Goal: Transaction & Acquisition: Purchase product/service

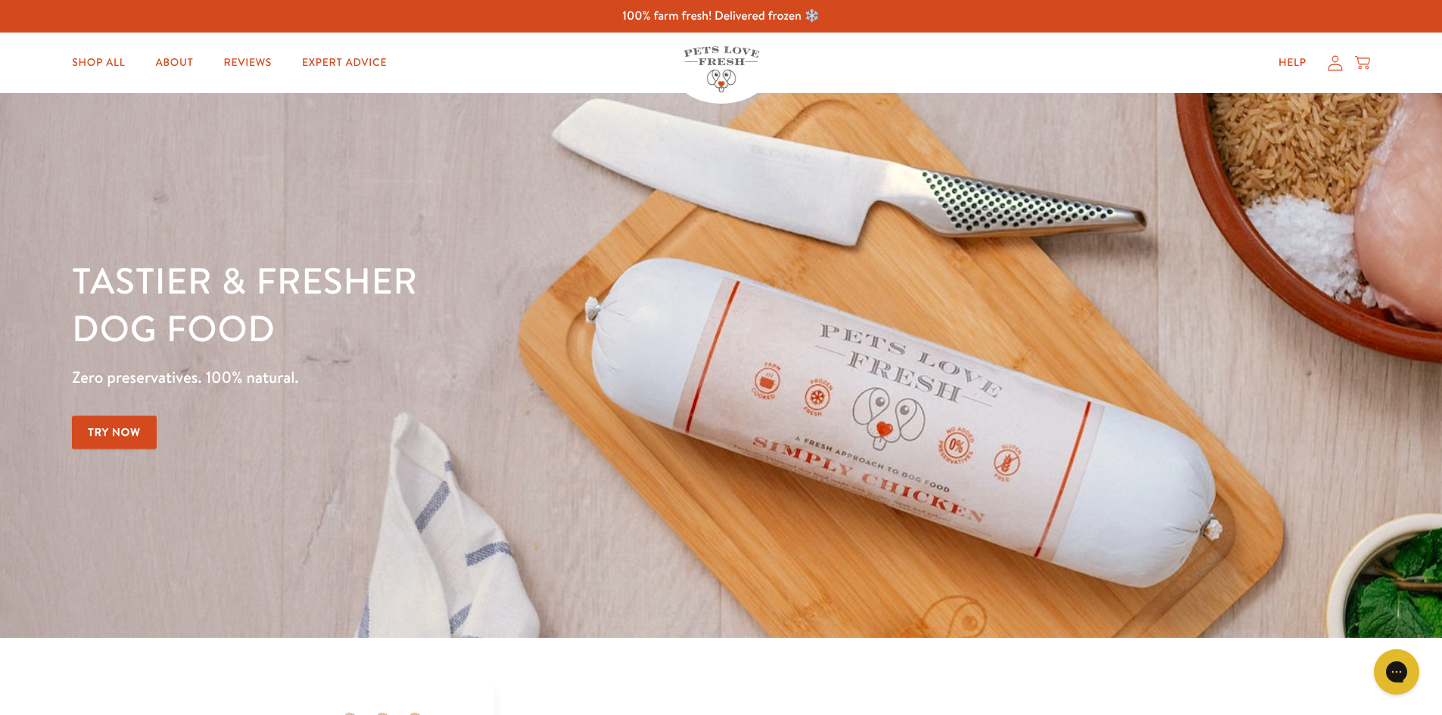
click at [1342, 64] on icon at bounding box center [1334, 63] width 15 height 16
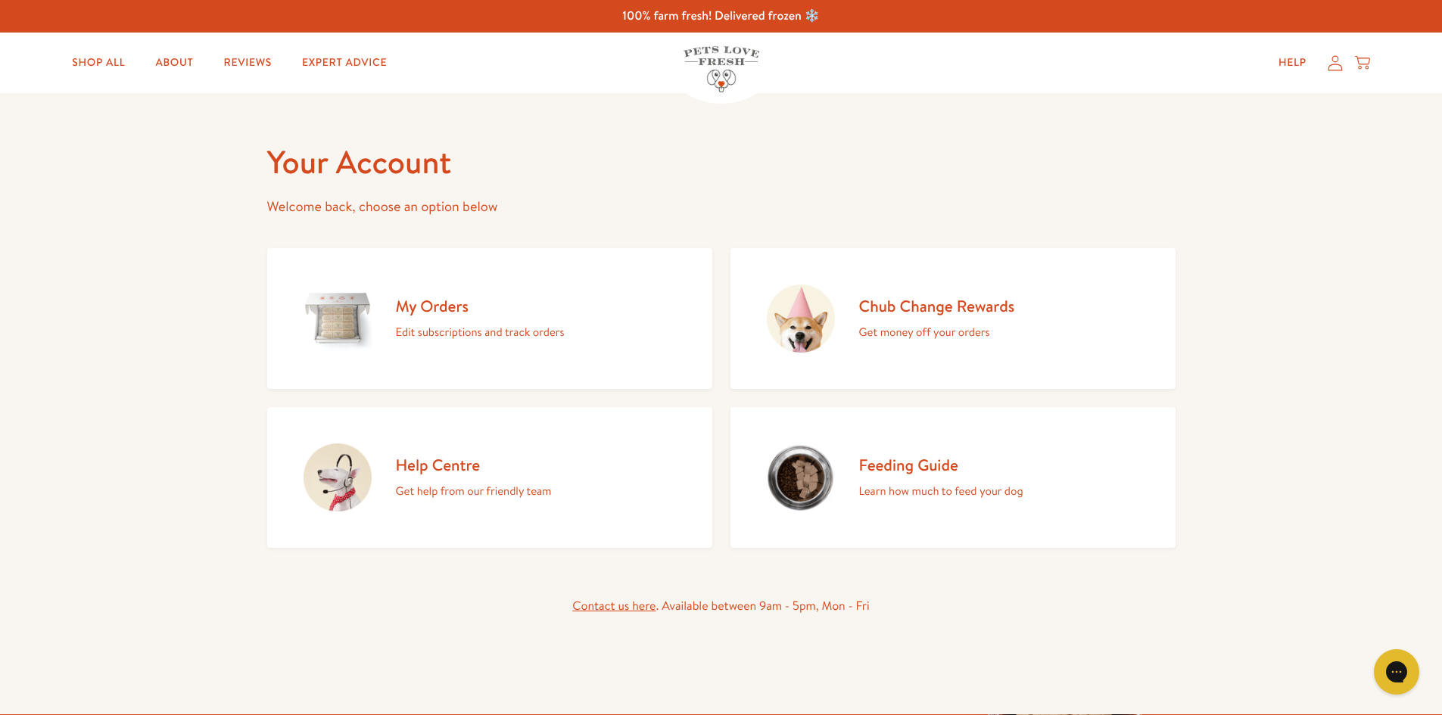
click at [460, 321] on div "My Orders Edit subscriptions and track orders" at bounding box center [480, 319] width 169 height 46
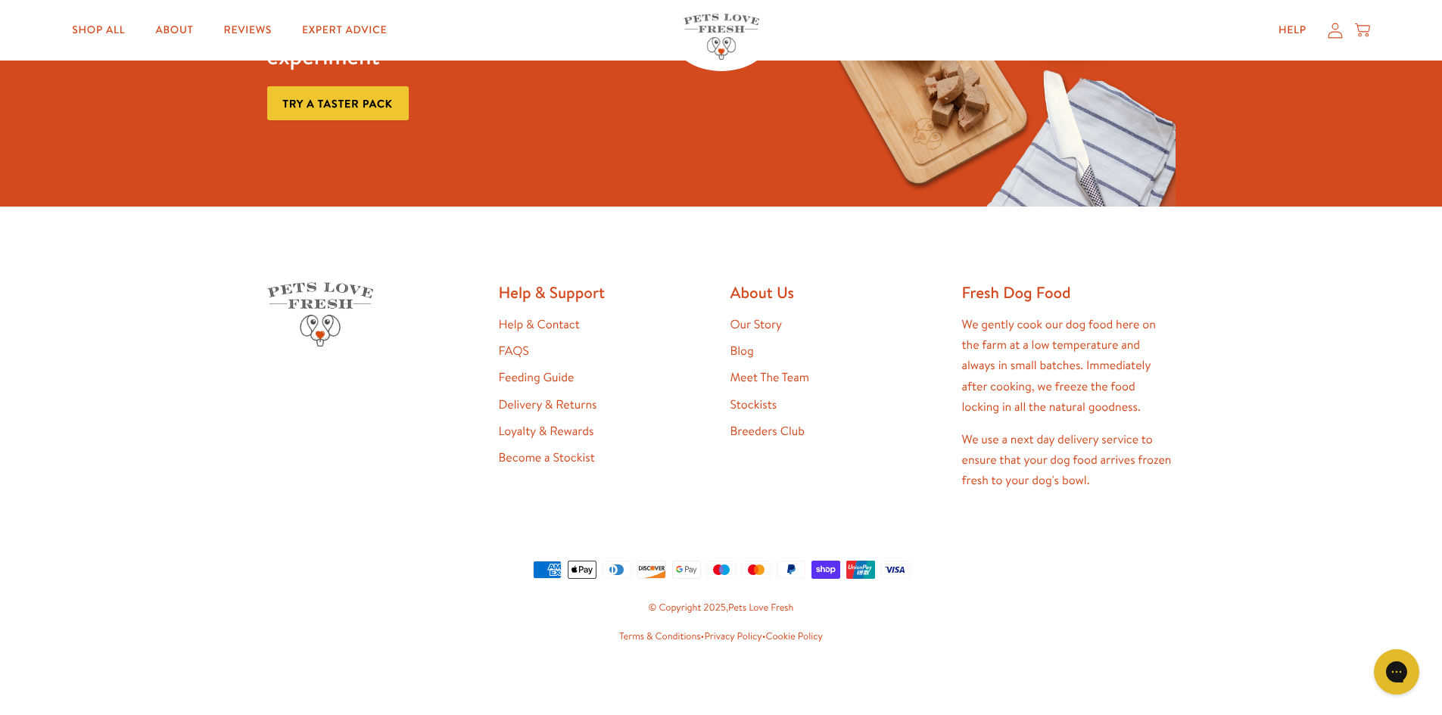
scroll to position [1492, 0]
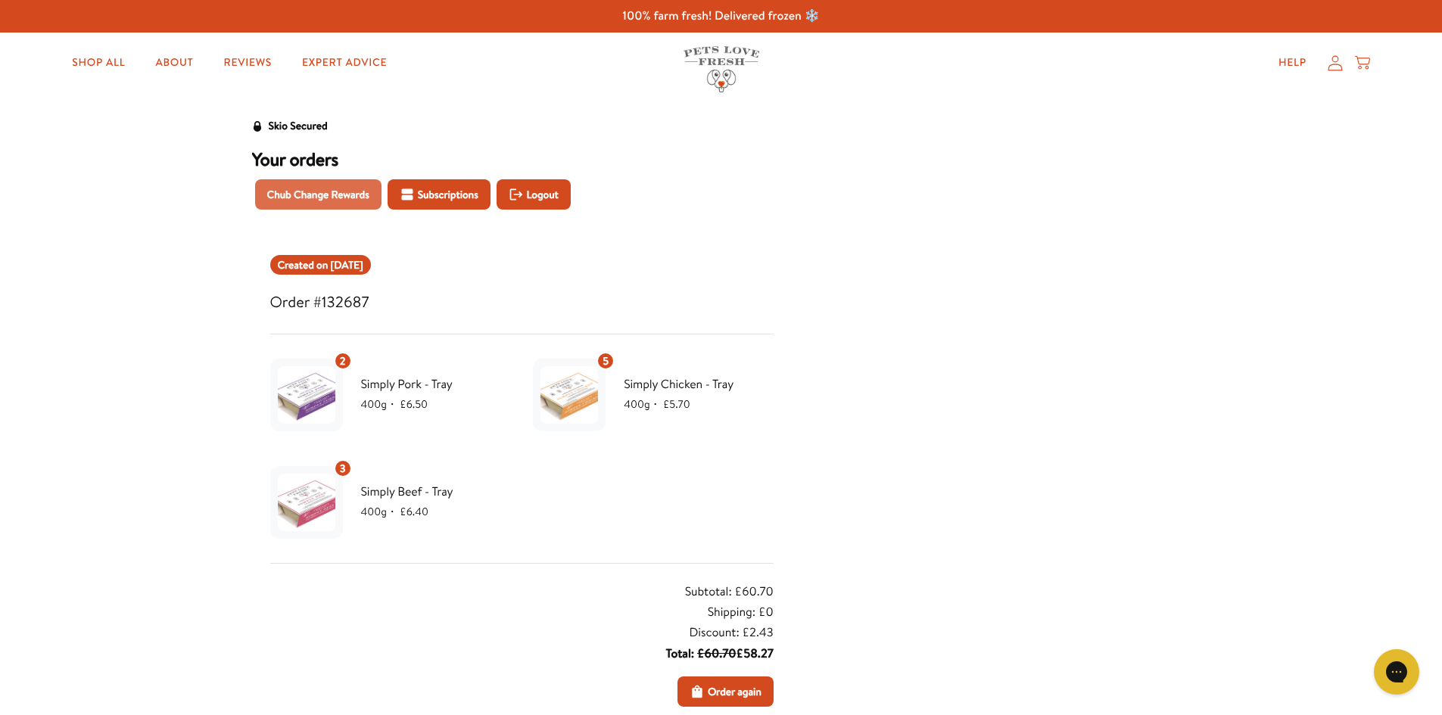
click at [320, 192] on span "Chub Change Rewards" at bounding box center [318, 194] width 102 height 17
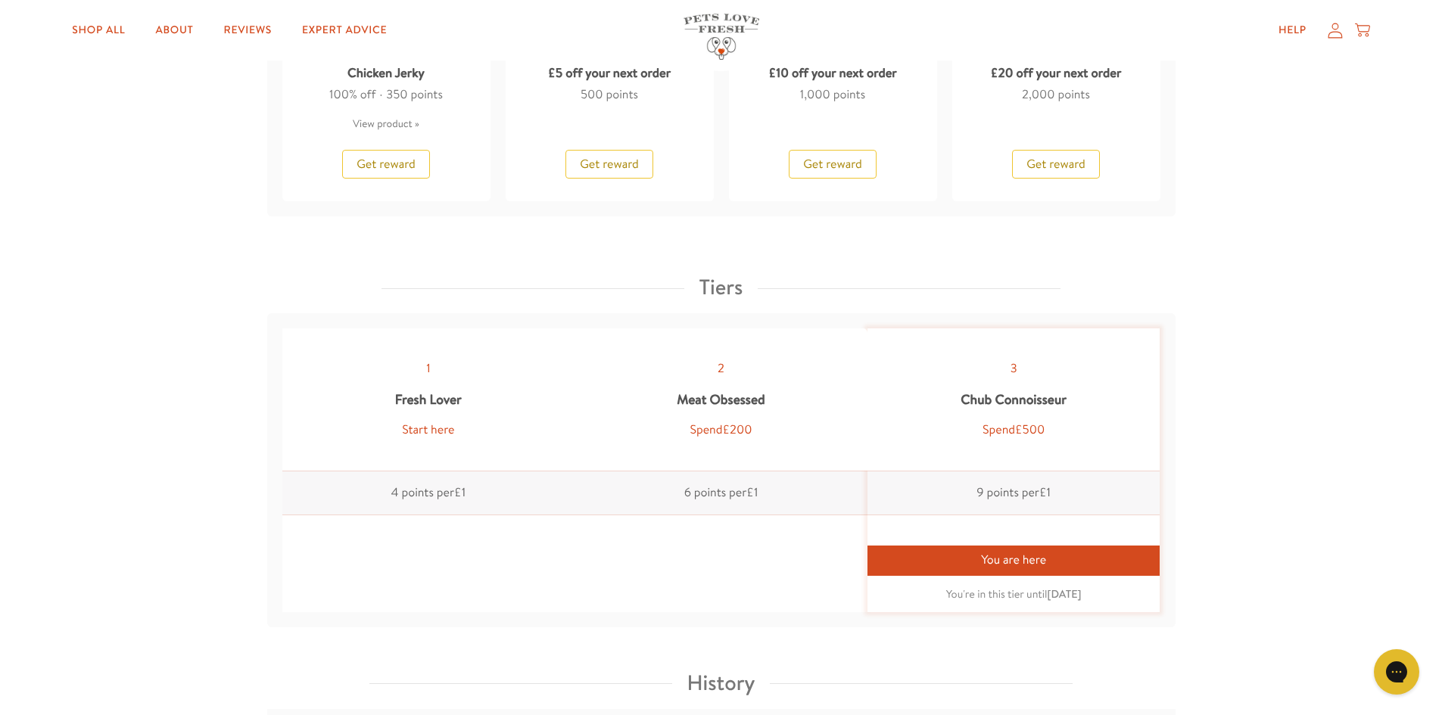
scroll to position [1362, 0]
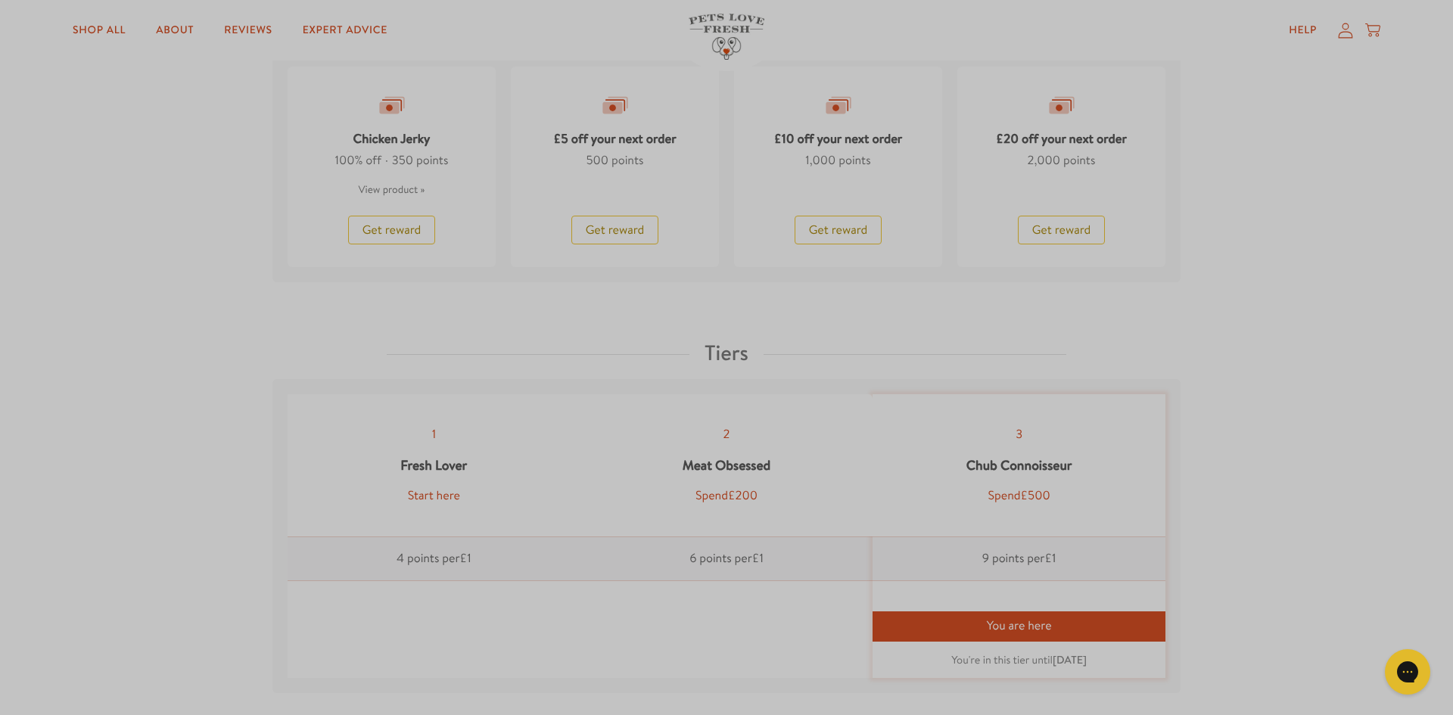
click at [1441, 24] on div "Close dialog Want 10% off the Taster Pack? YES NO Submit" at bounding box center [726, 357] width 1453 height 715
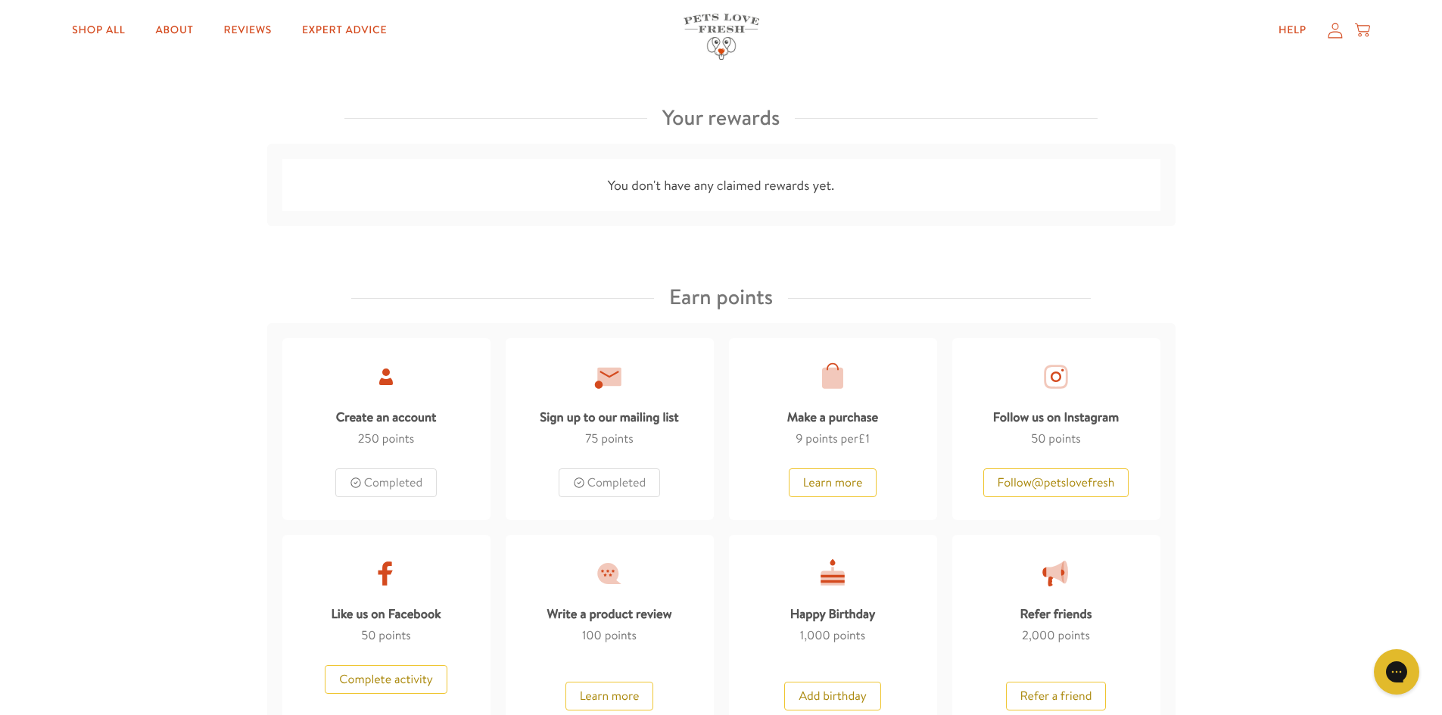
scroll to position [112, 0]
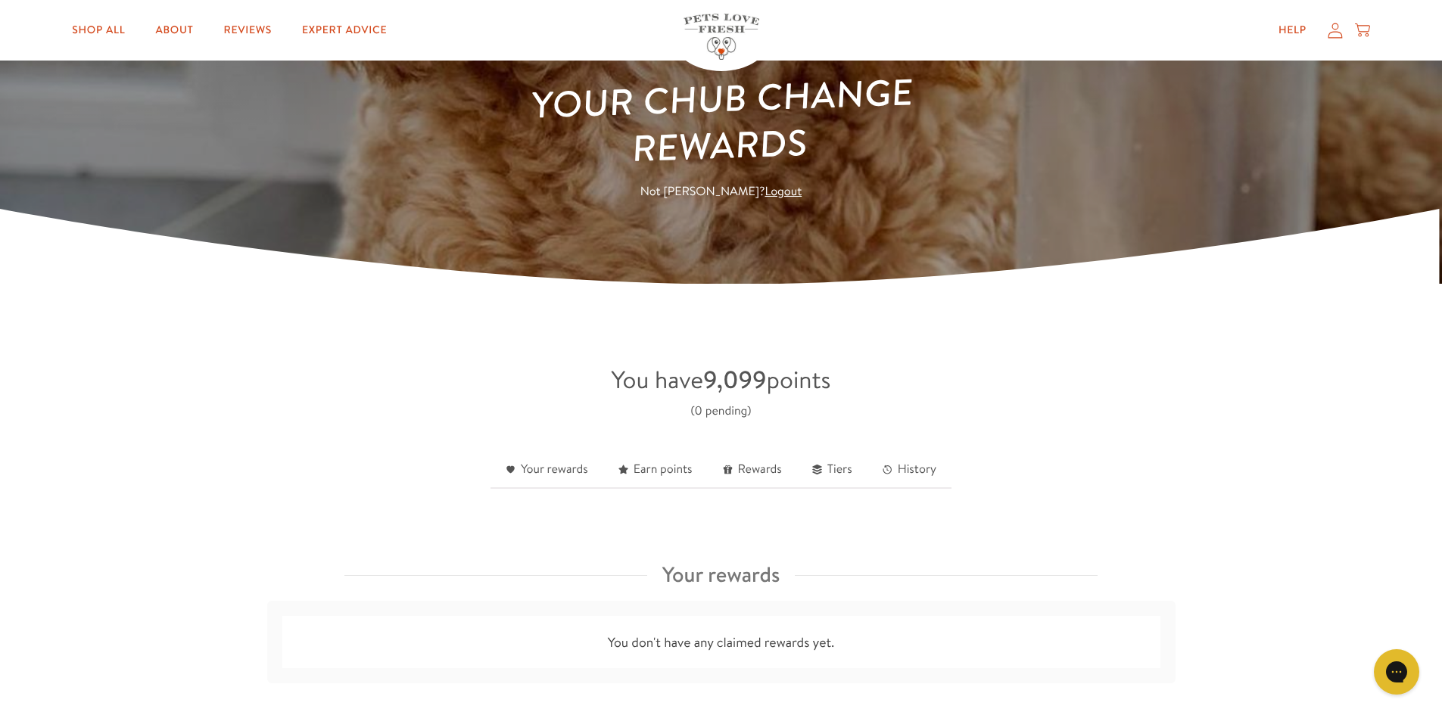
click at [1327, 28] on icon at bounding box center [1334, 30] width 15 height 16
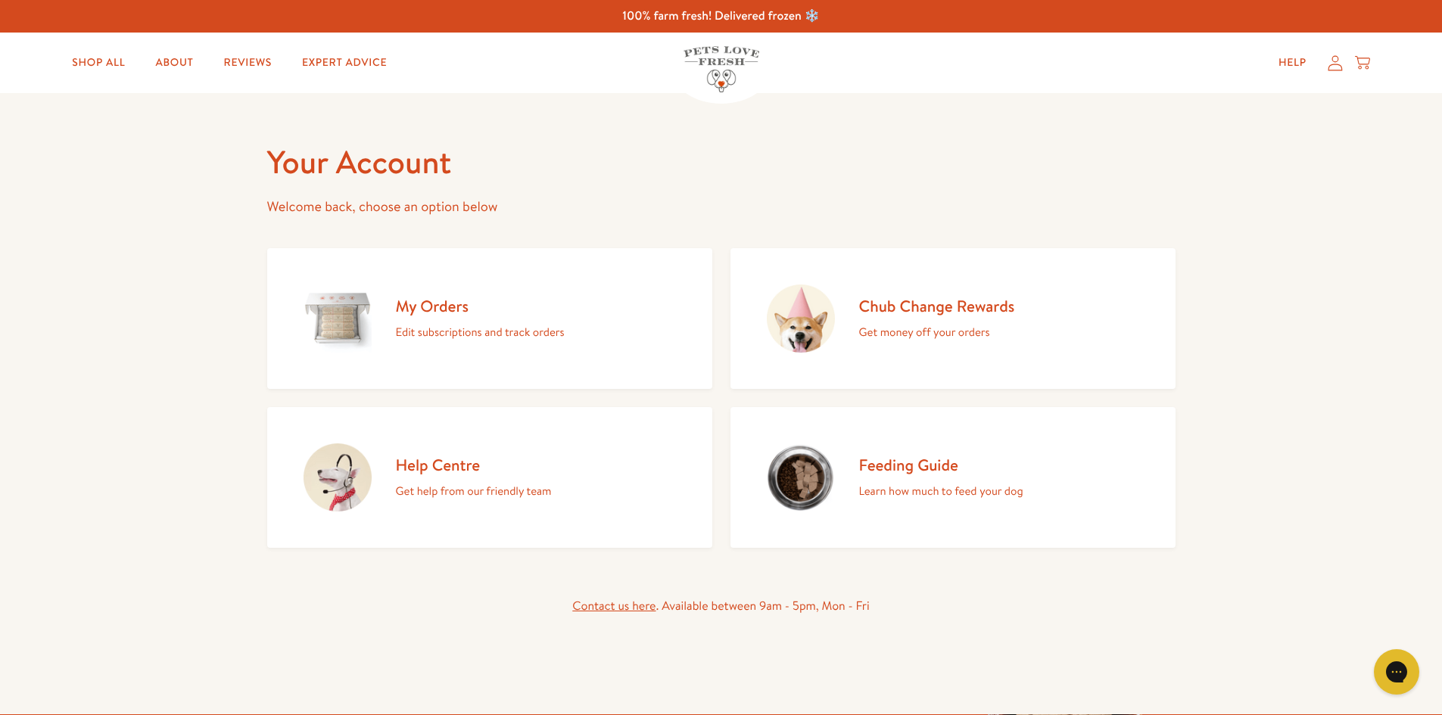
click at [417, 316] on h2 "My Orders" at bounding box center [480, 306] width 169 height 20
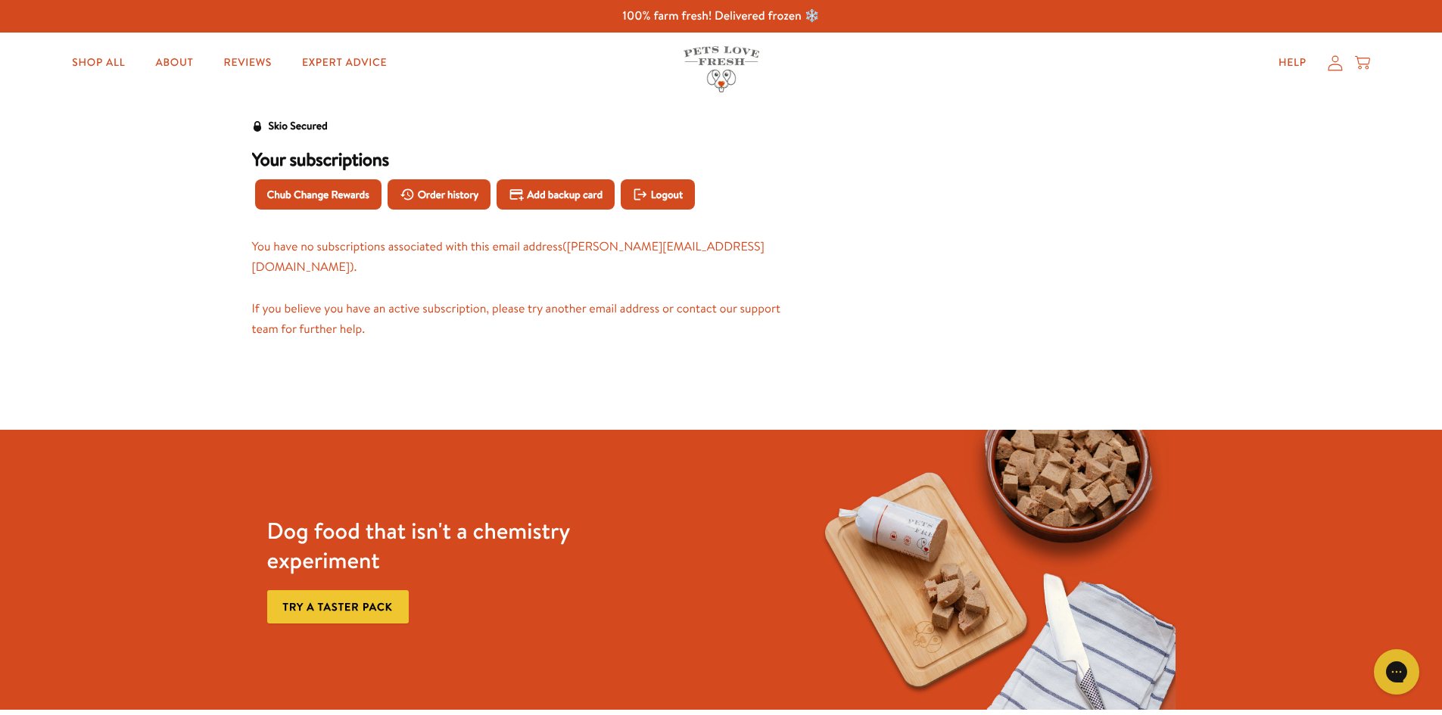
click at [1334, 63] on icon at bounding box center [1334, 63] width 15 height 16
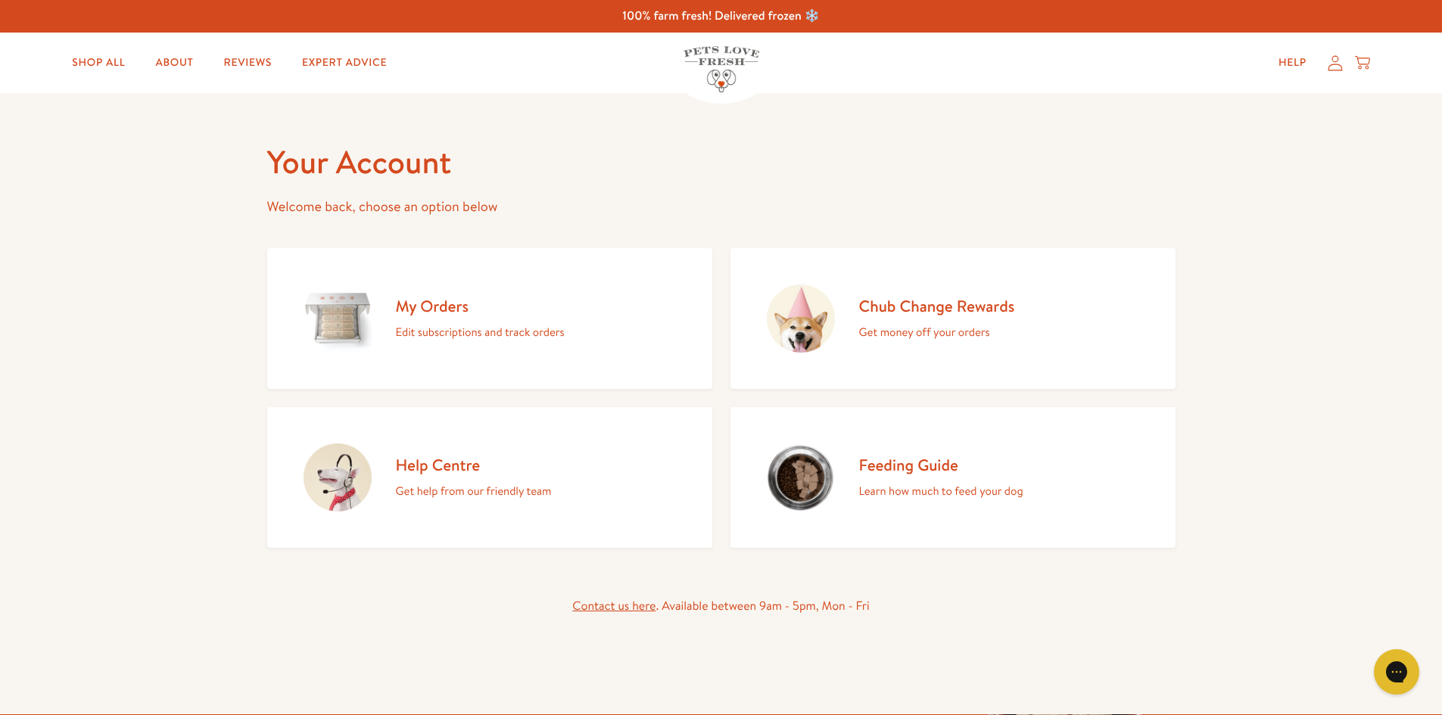
click at [447, 306] on h2 "My Orders" at bounding box center [480, 306] width 169 height 20
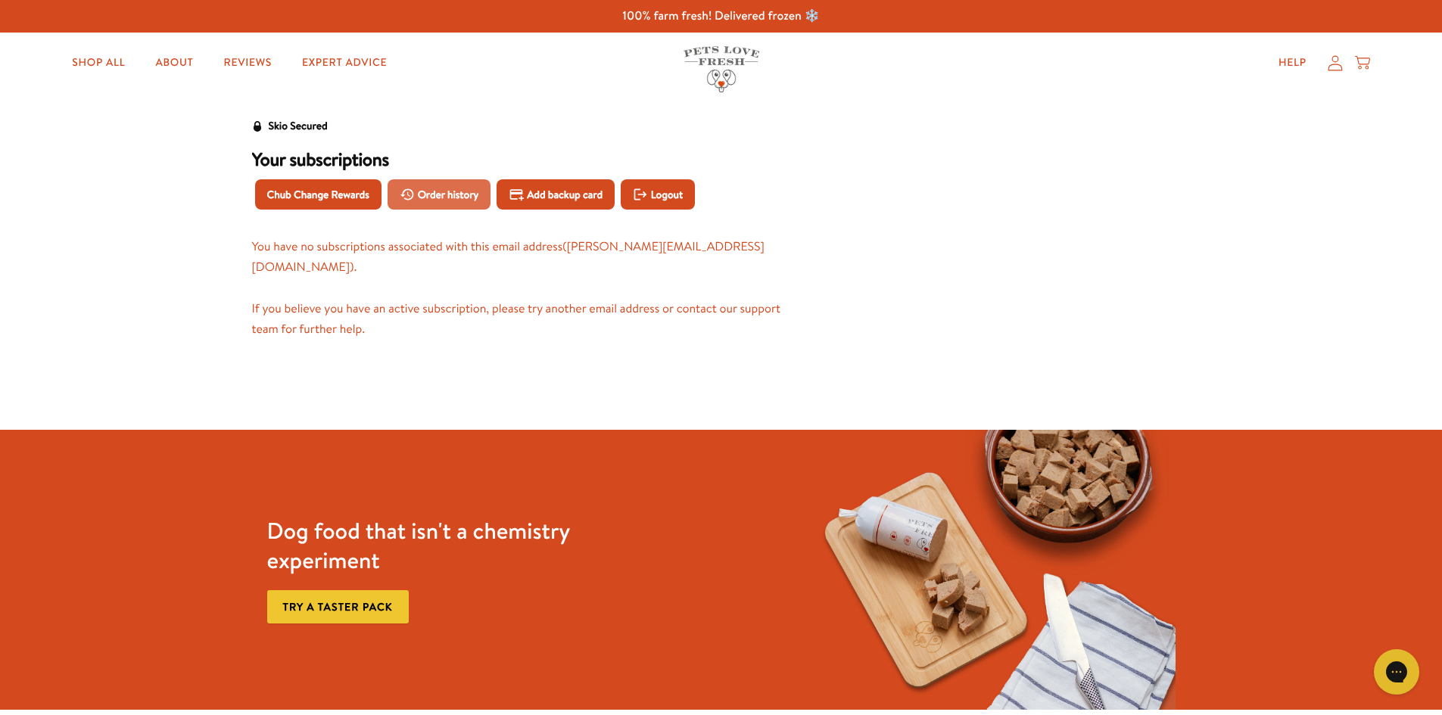
click at [457, 200] on span "Order history" at bounding box center [448, 194] width 61 height 17
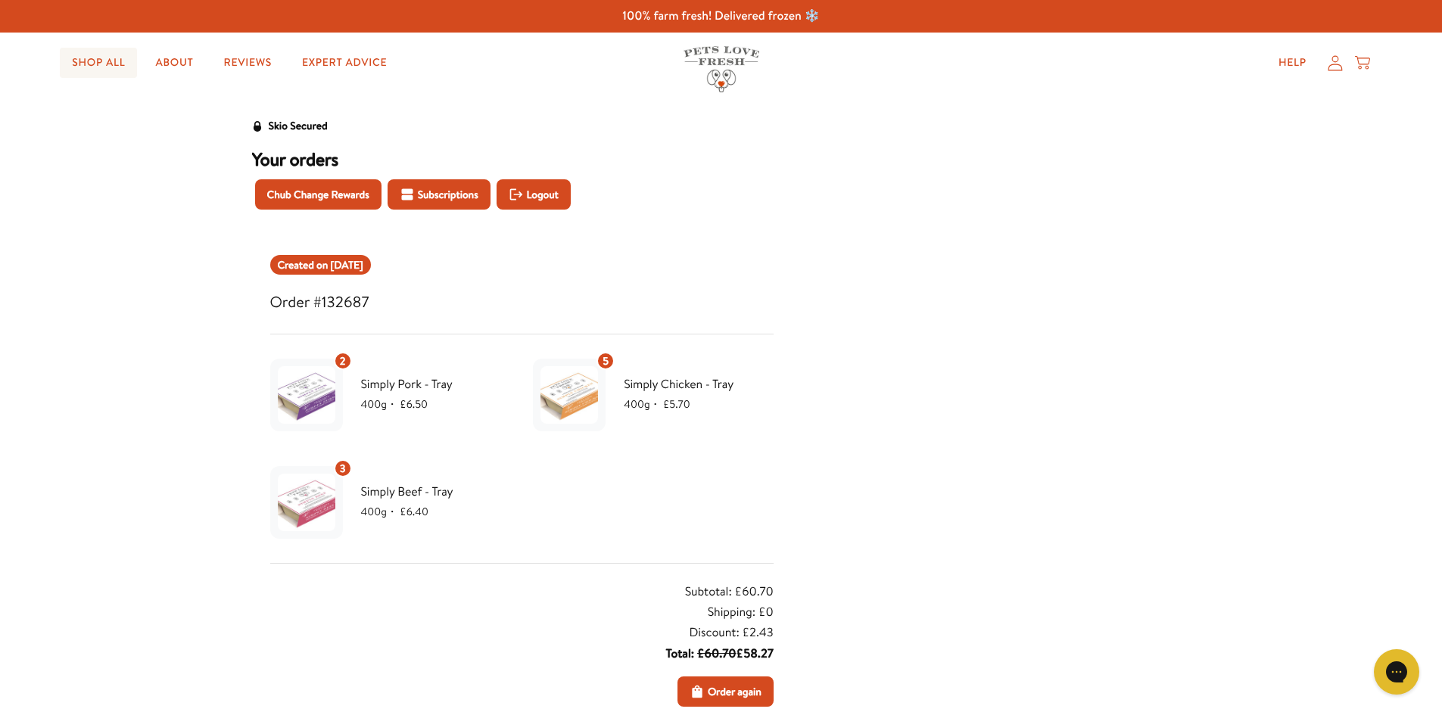
click at [95, 61] on link "Shop All" at bounding box center [98, 63] width 77 height 30
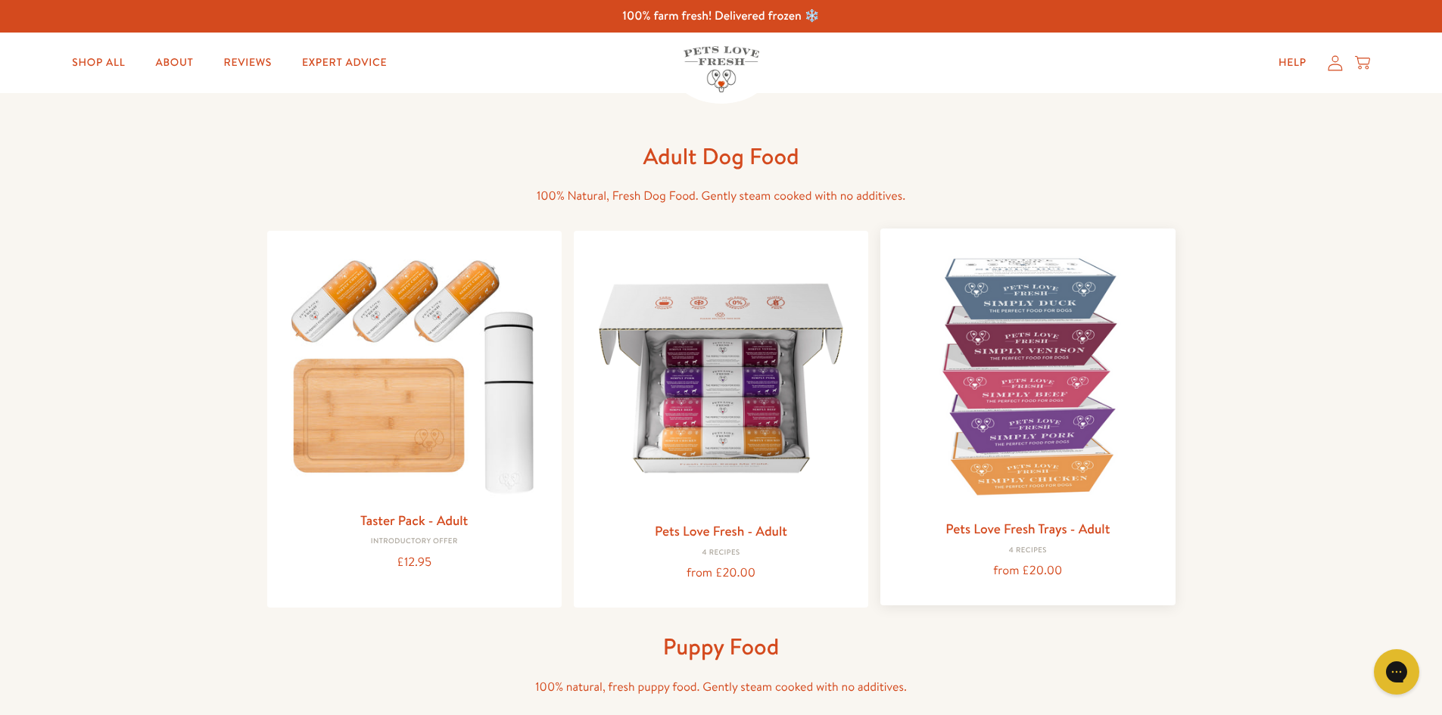
click at [1033, 359] on img at bounding box center [1027, 376] width 270 height 270
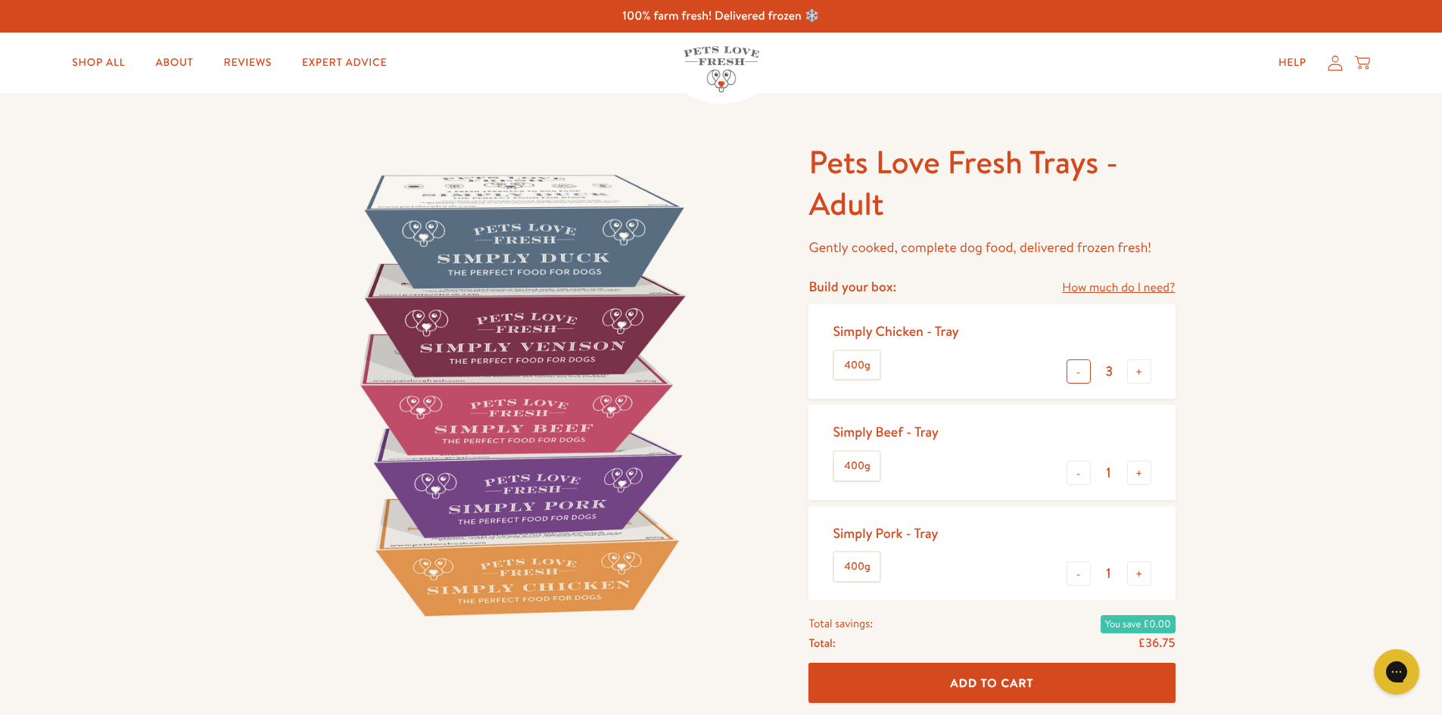
click at [1076, 374] on button "-" at bounding box center [1078, 371] width 24 height 24
type input "2"
click at [1141, 474] on button "+" at bounding box center [1139, 473] width 24 height 24
type input "2"
click at [1090, 574] on input "1" at bounding box center [1108, 573] width 36 height 17
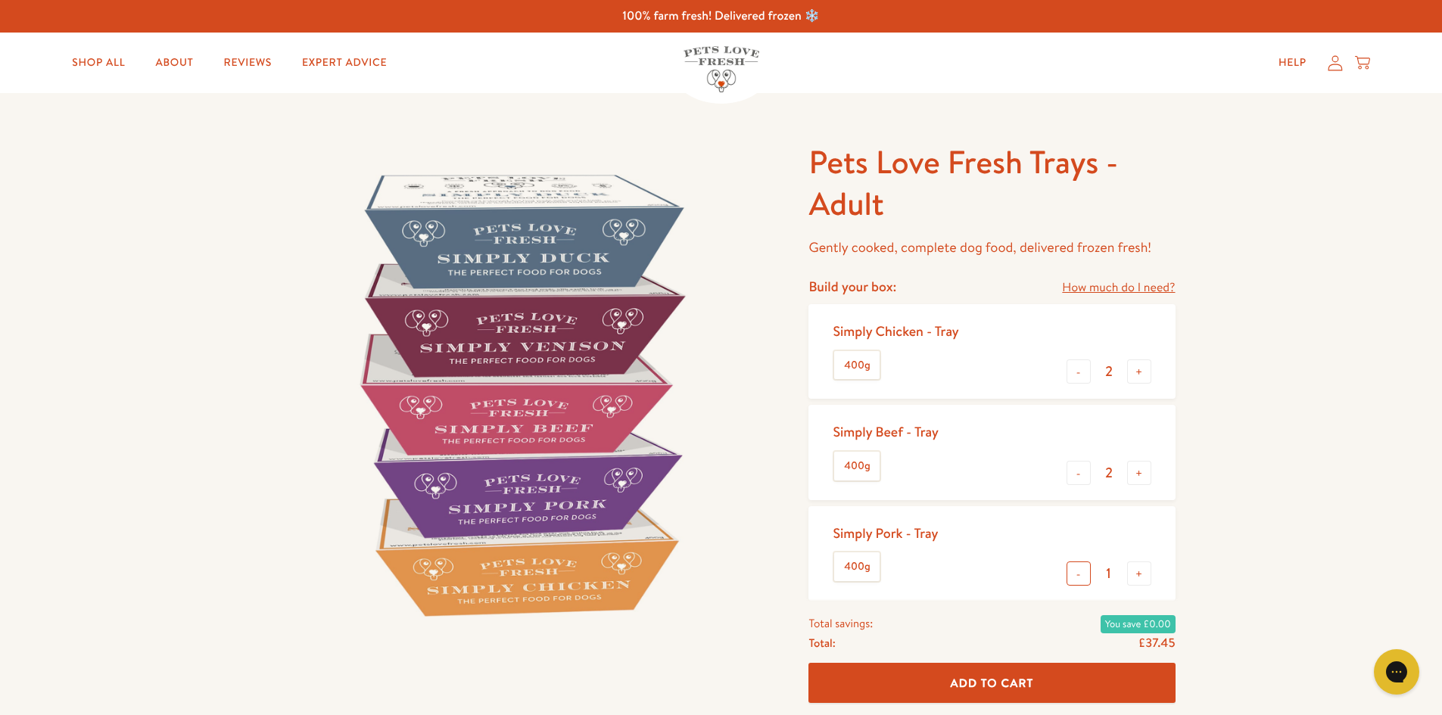
click at [1081, 574] on button "-" at bounding box center [1078, 574] width 24 height 24
type input "0"
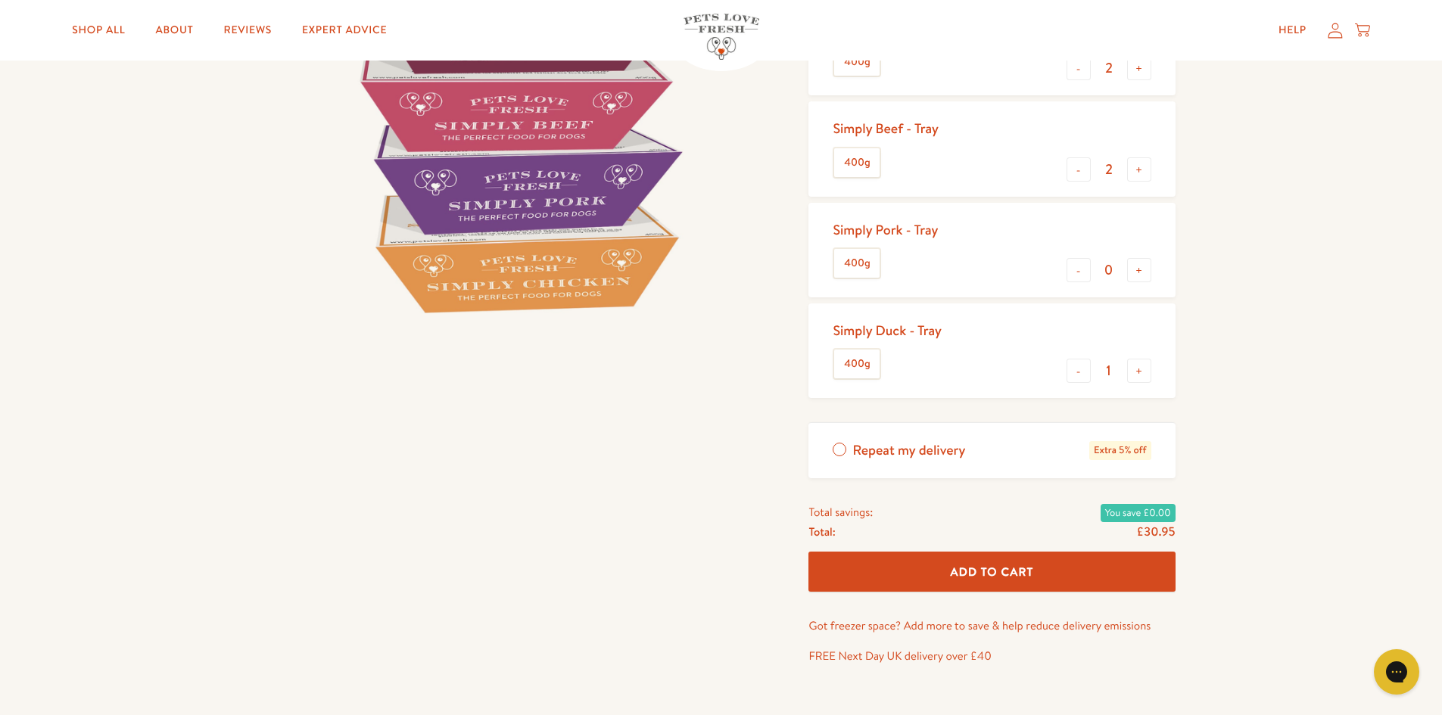
scroll to position [303, 0]
click at [1081, 371] on button "-" at bounding box center [1078, 371] width 24 height 24
type input "0"
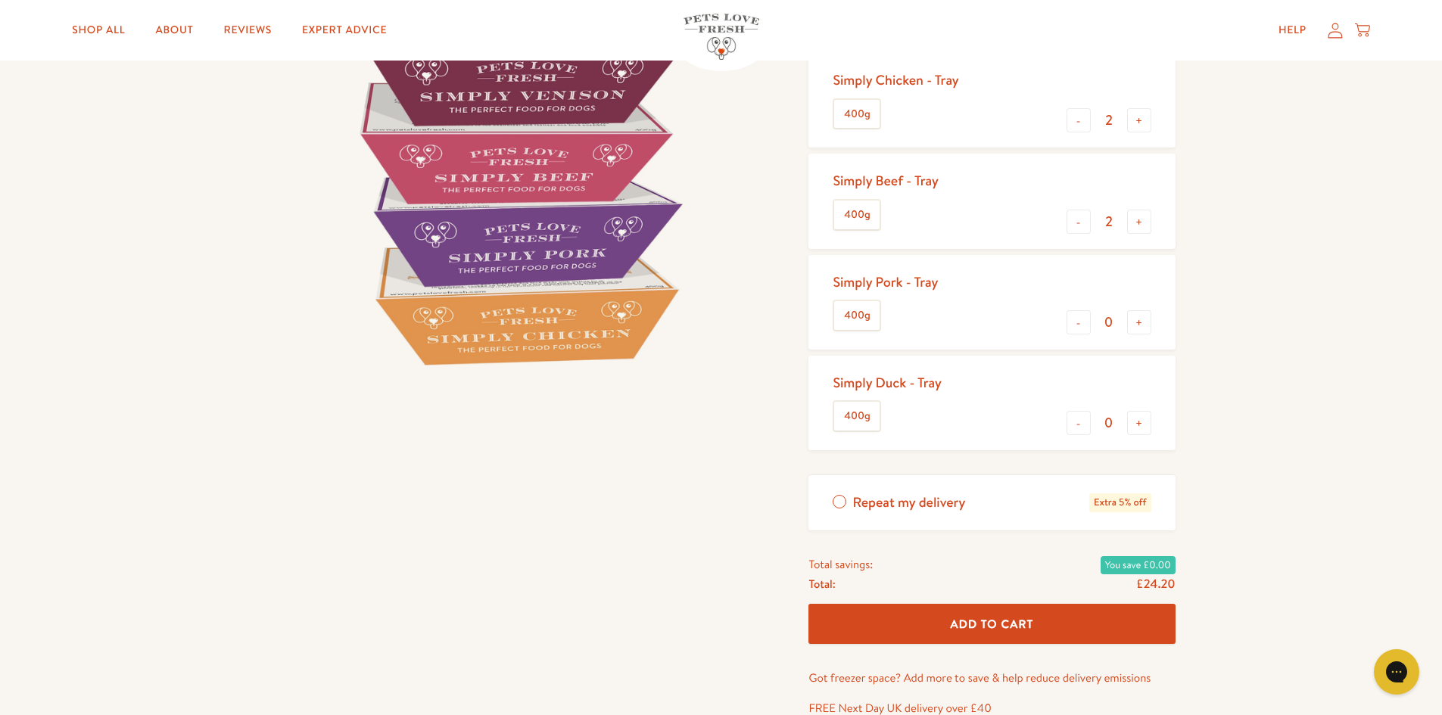
scroll to position [227, 0]
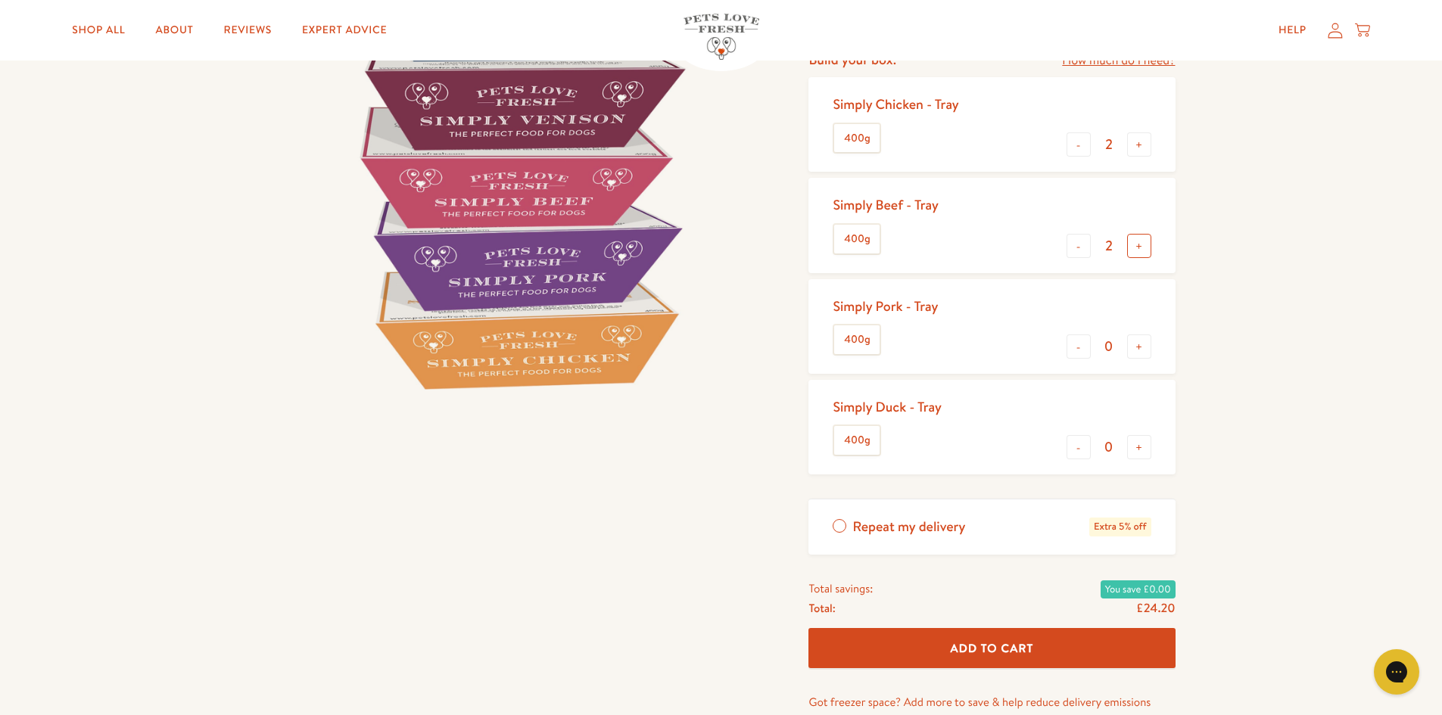
click at [1139, 245] on button "+" at bounding box center [1139, 246] width 24 height 24
type input "3"
click at [1144, 147] on button "+" at bounding box center [1139, 144] width 24 height 24
click at [1086, 144] on button "-" at bounding box center [1078, 144] width 24 height 24
type input "2"
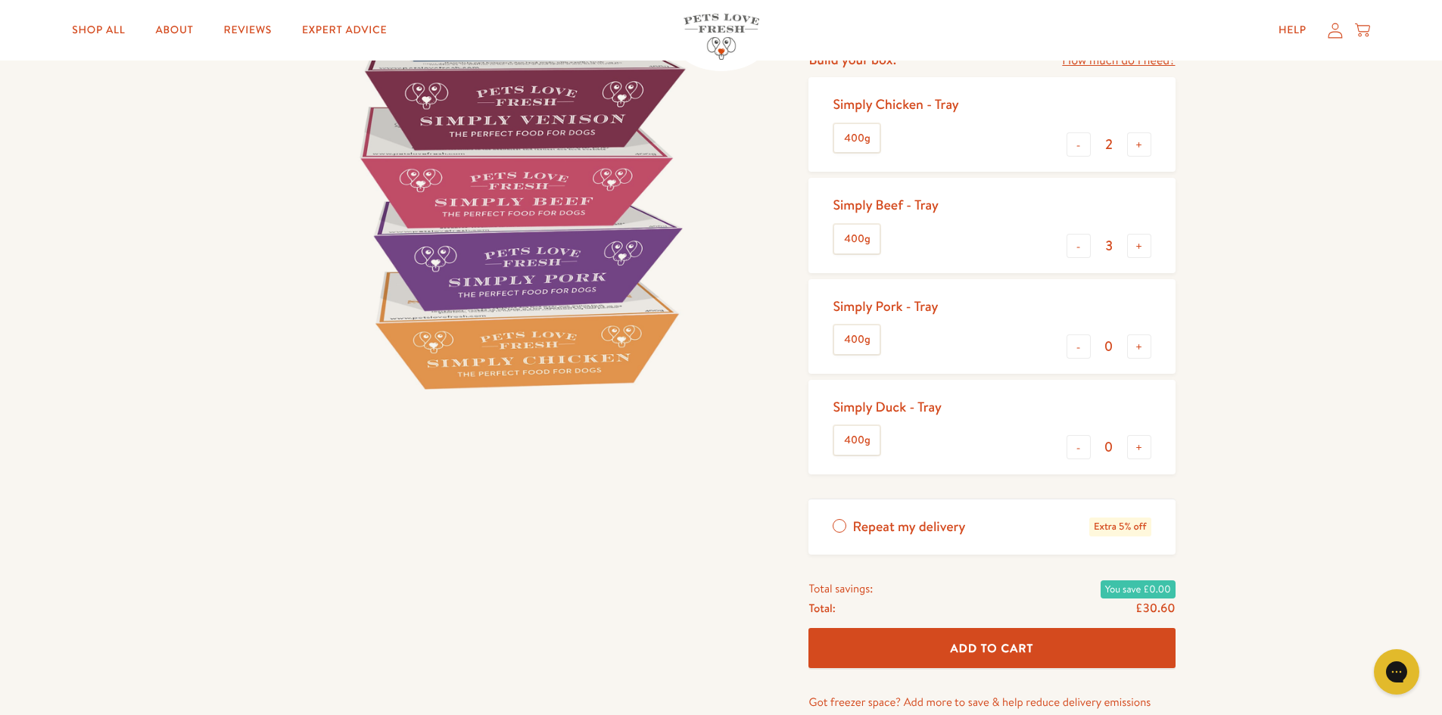
click at [1074, 646] on button "Add To Cart" at bounding box center [991, 648] width 366 height 40
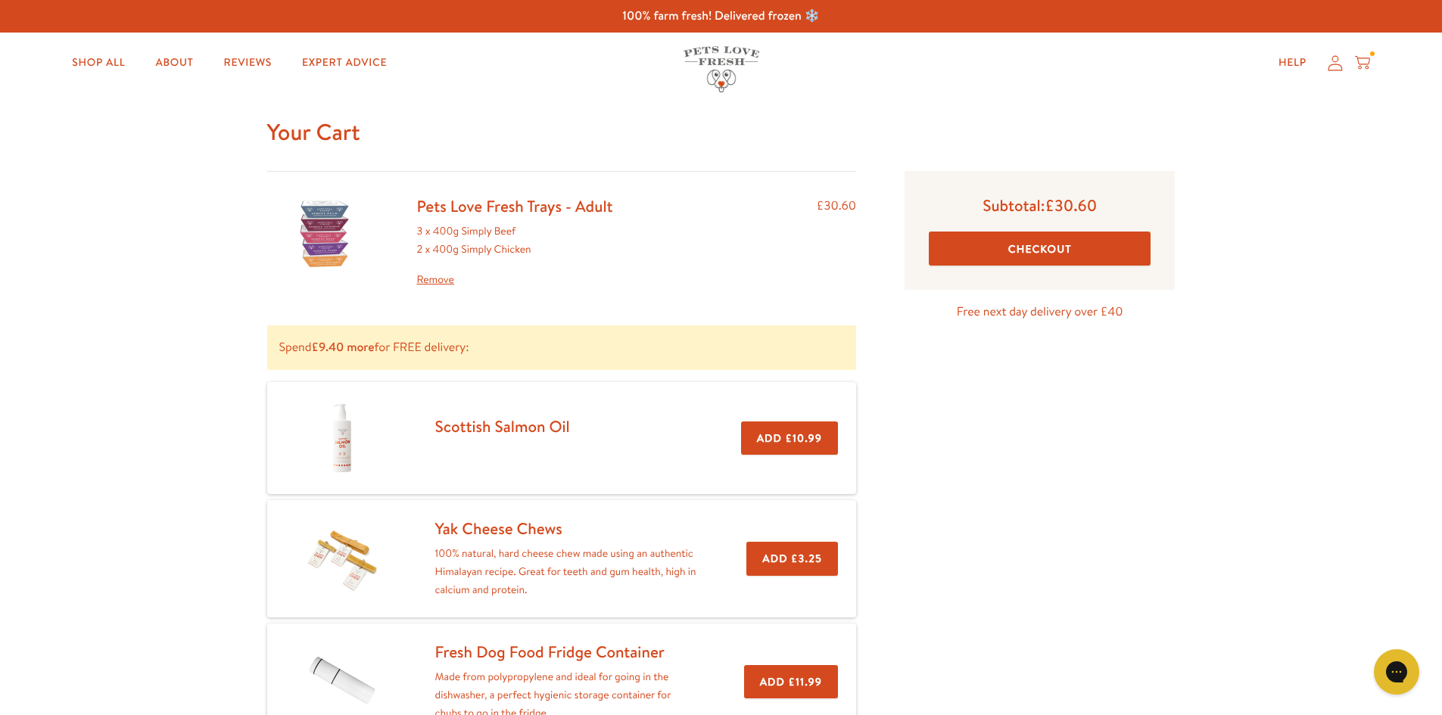
click at [1072, 248] on button "Checkout" at bounding box center [1040, 249] width 222 height 34
